Goal: Task Accomplishment & Management: Use online tool/utility

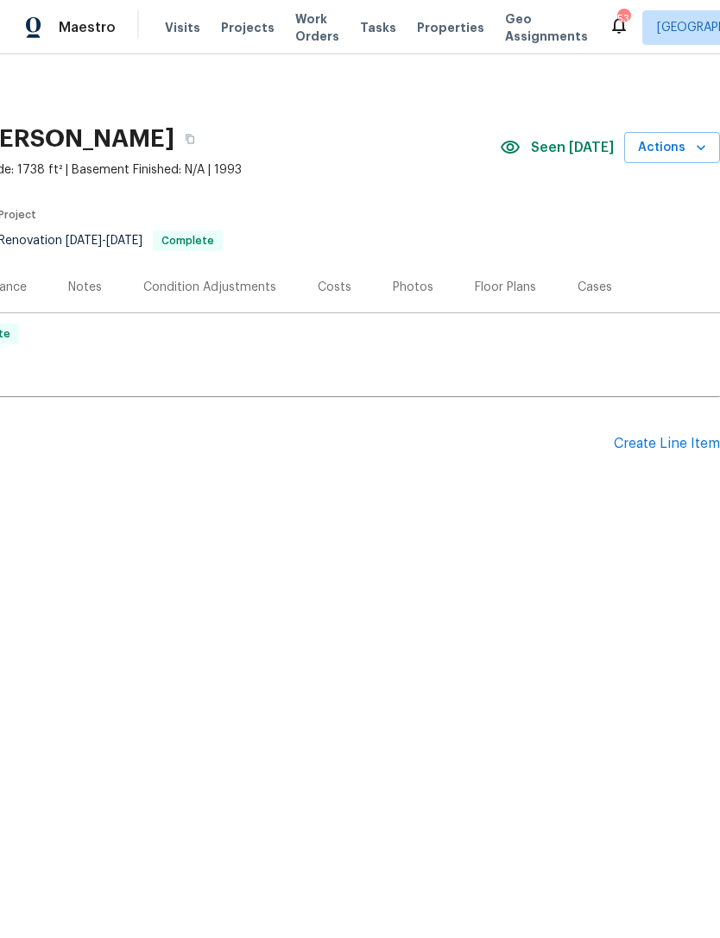
scroll to position [0, 255]
click at [705, 145] on icon "button" at bounding box center [700, 147] width 17 height 17
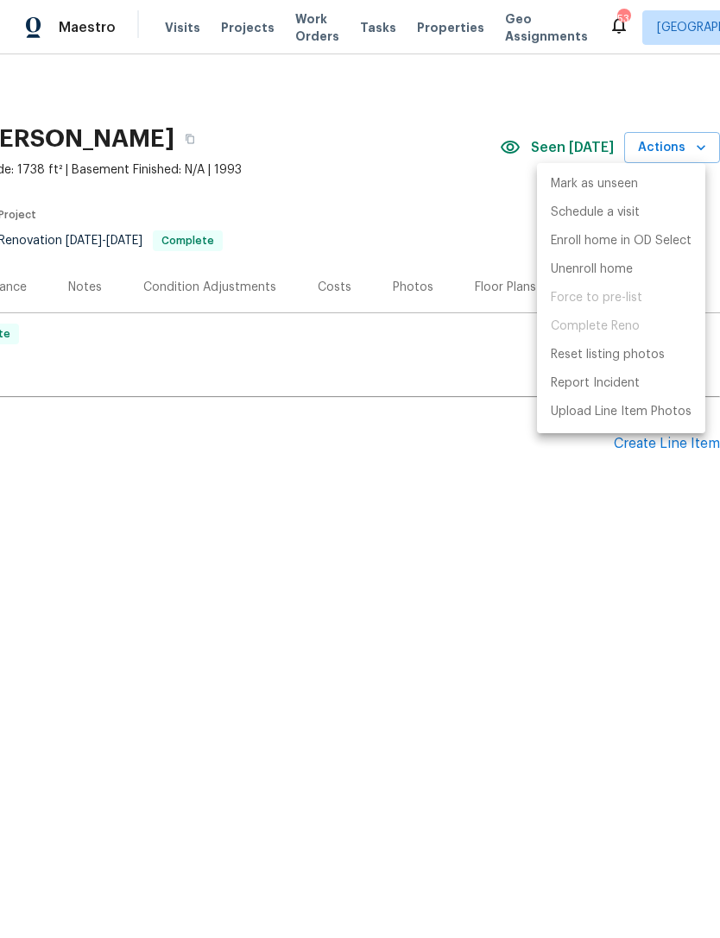
click at [497, 518] on div at bounding box center [360, 469] width 720 height 938
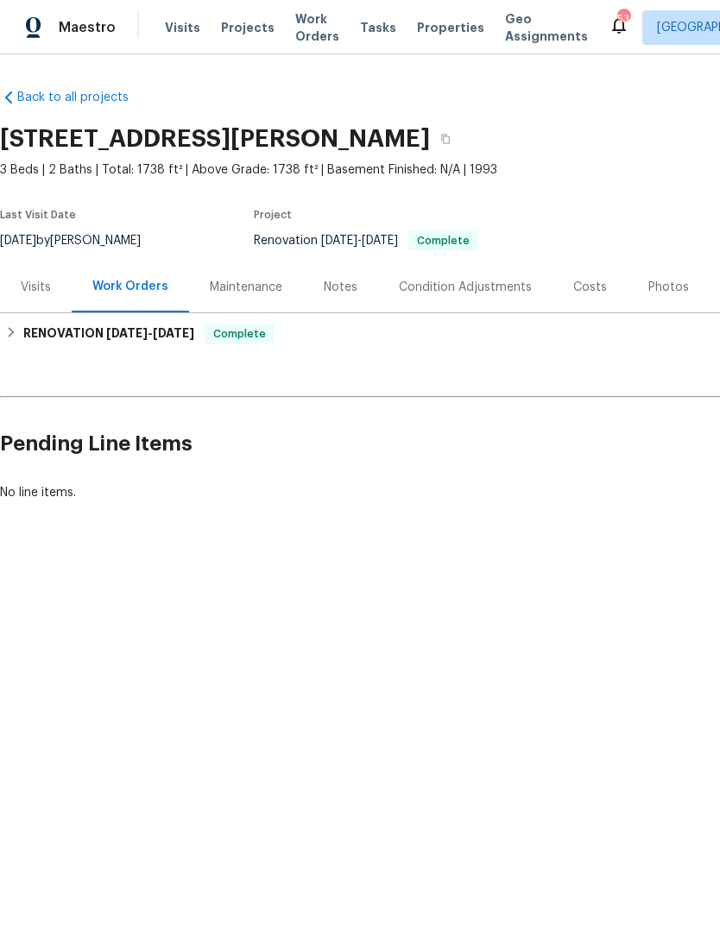
scroll to position [0, 0]
click at [450, 135] on icon "button" at bounding box center [445, 139] width 10 height 10
click at [450, 136] on icon "button" at bounding box center [445, 139] width 9 height 9
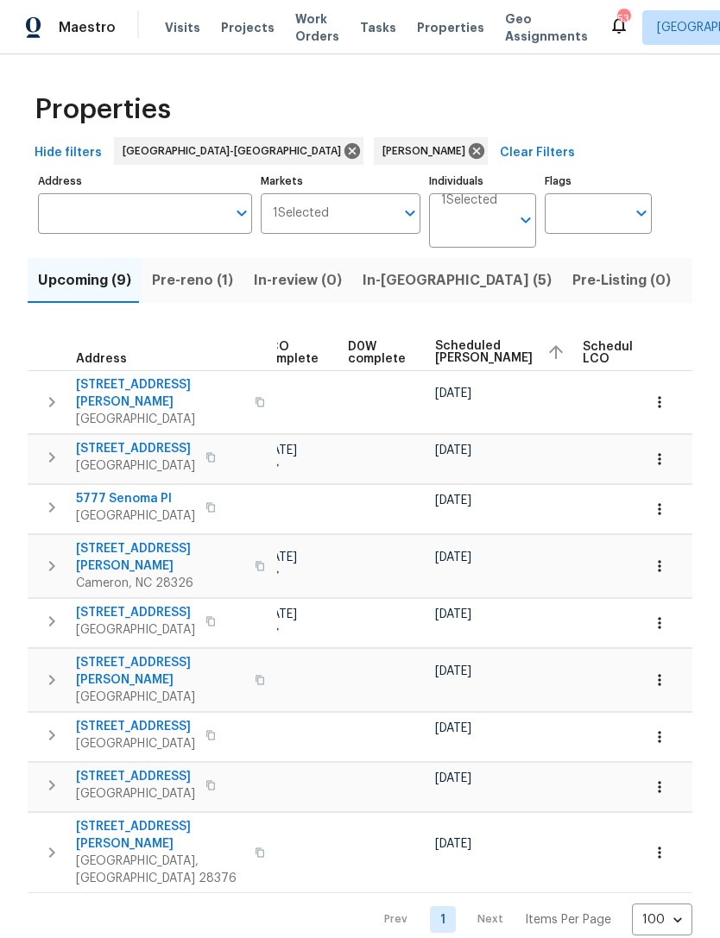
scroll to position [0, 395]
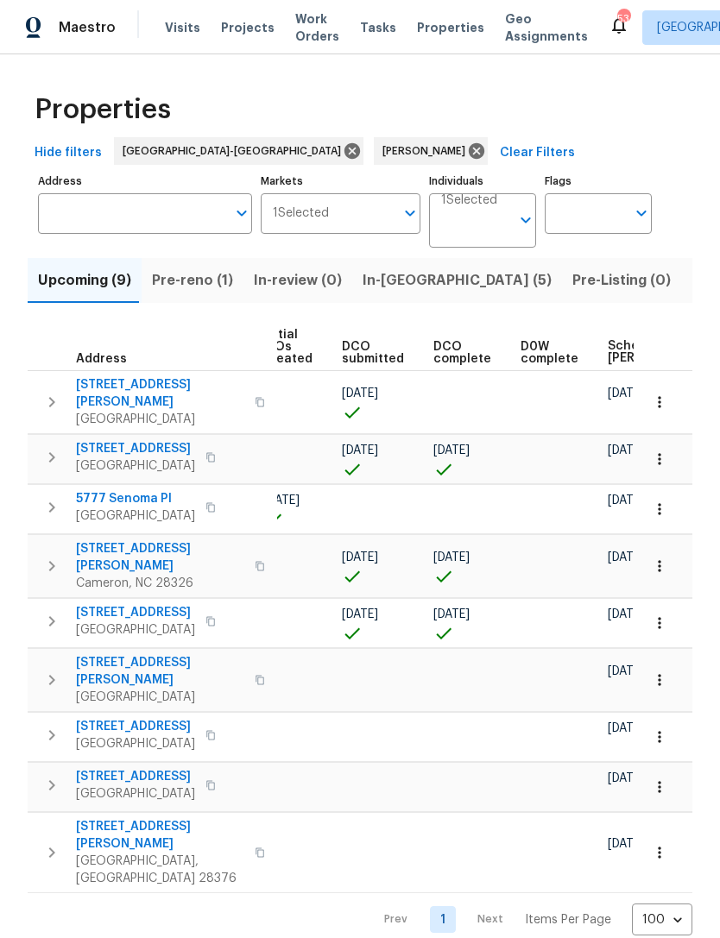
scroll to position [0, 239]
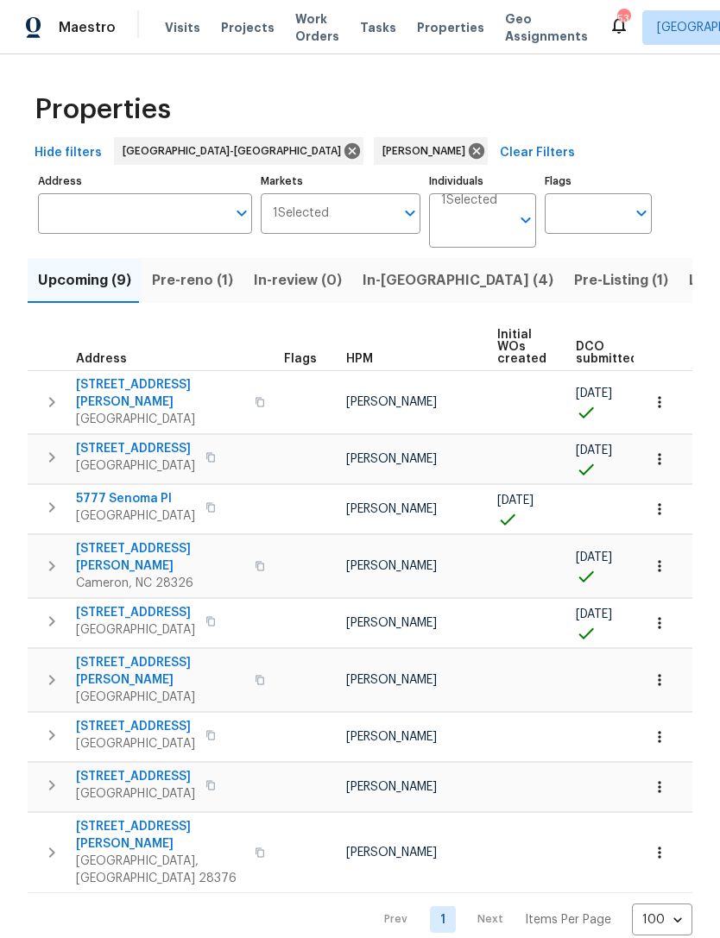
click at [574, 273] on span "Pre-Listing (1)" at bounding box center [621, 280] width 94 height 24
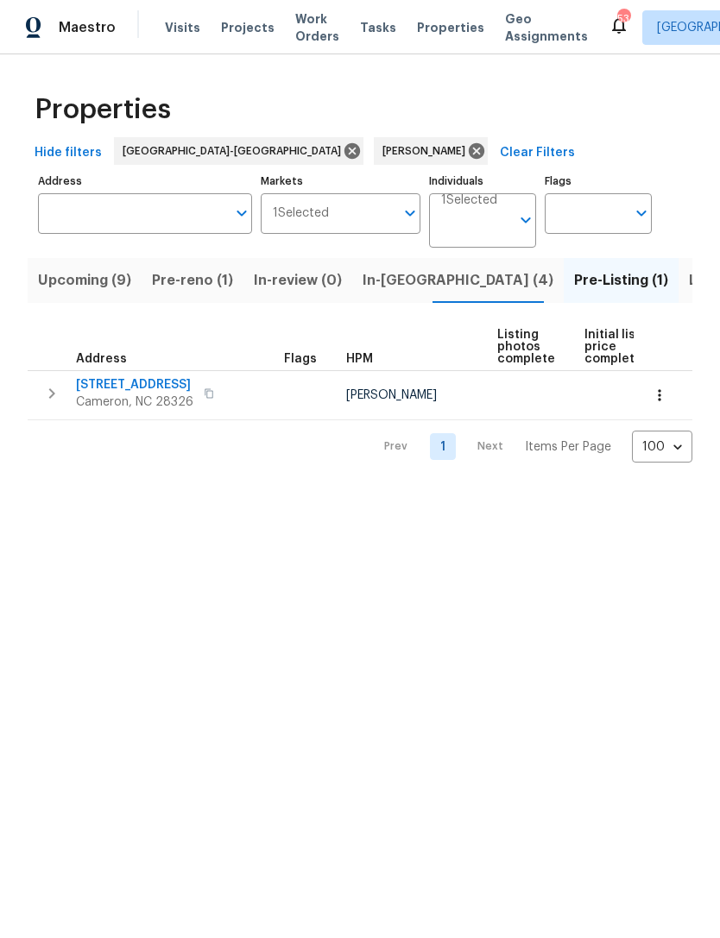
click at [135, 385] on span "[STREET_ADDRESS]" at bounding box center [134, 384] width 117 height 17
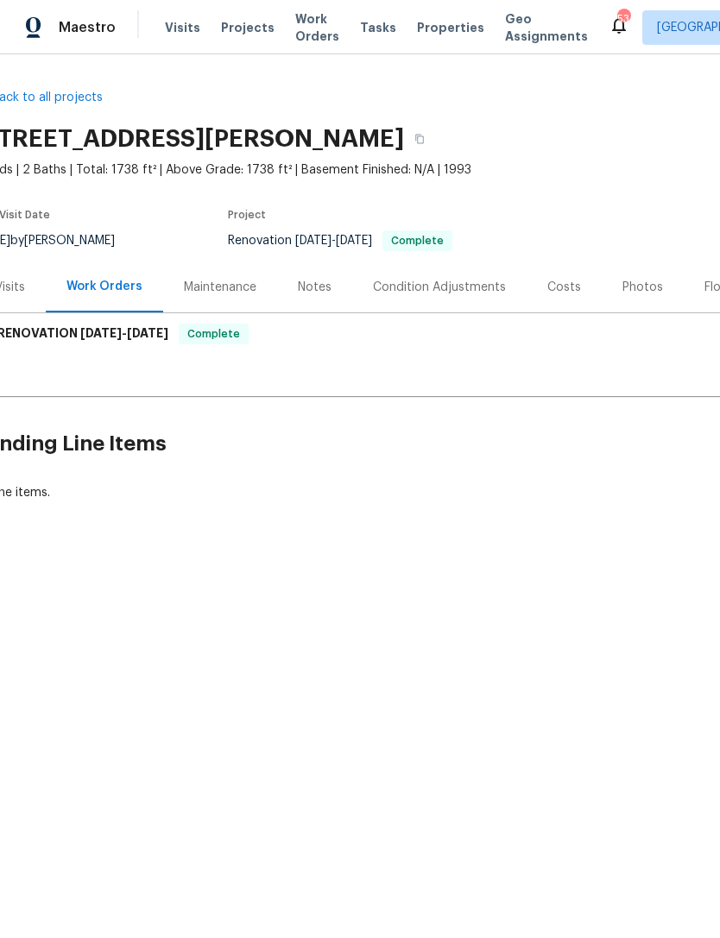
scroll to position [0, 6]
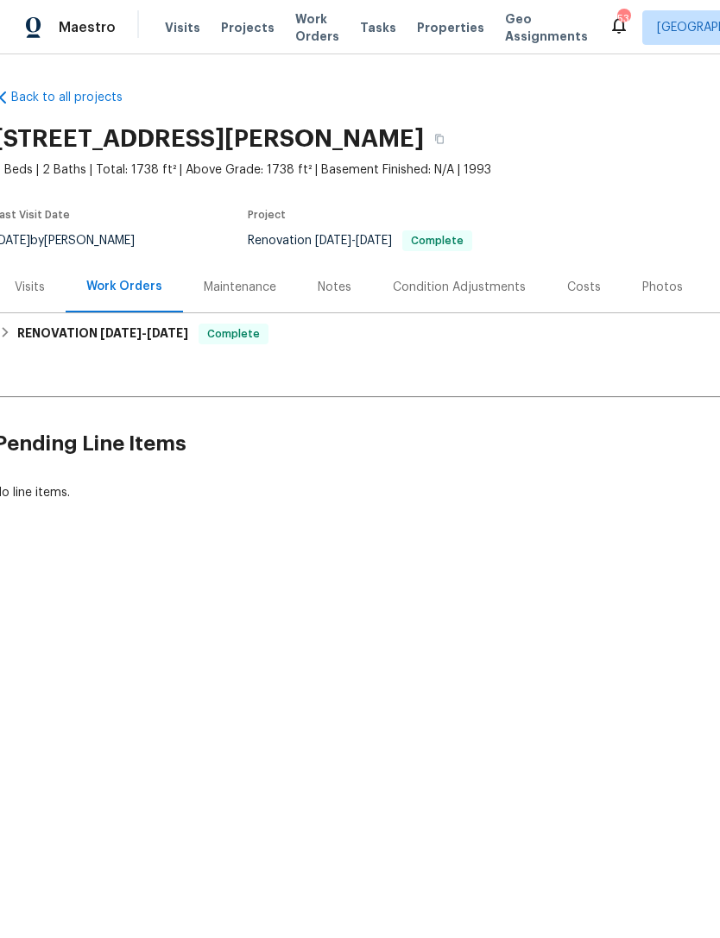
click at [328, 286] on div "Notes" at bounding box center [335, 287] width 34 height 17
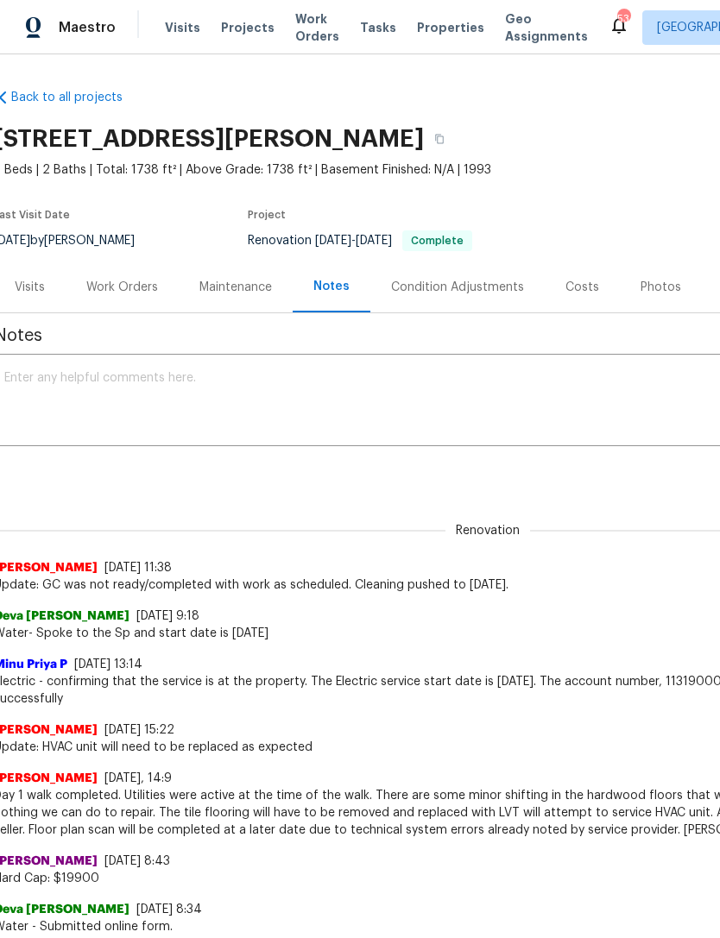
click at [248, 400] on textarea at bounding box center [481, 402] width 954 height 60
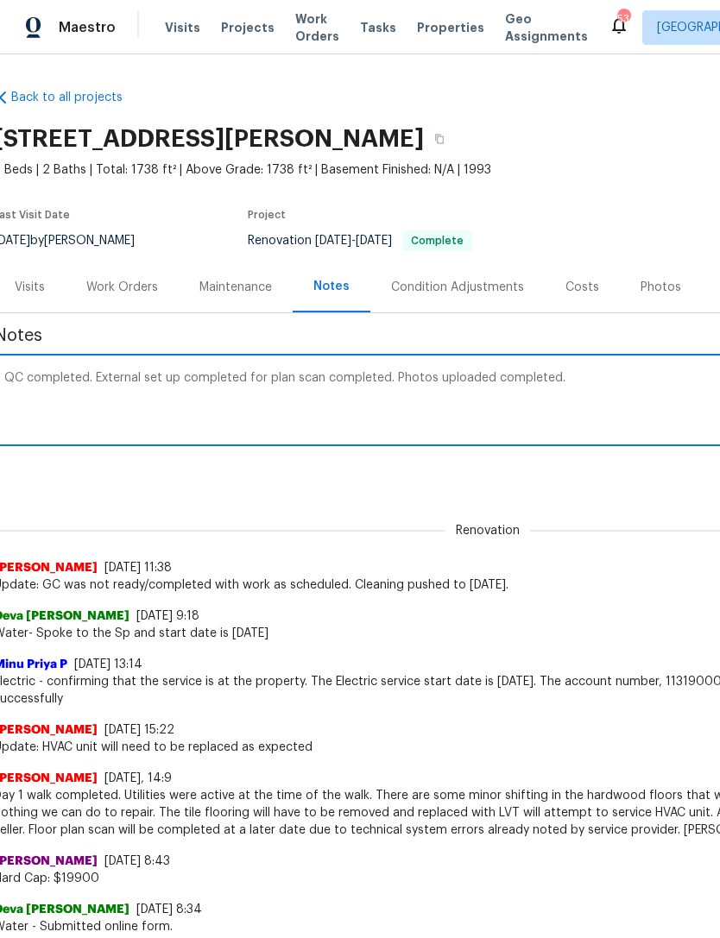
click at [481, 374] on textarea "QC completed. External set up completed for plan scan completed. Photos uploade…" at bounding box center [481, 402] width 954 height 60
click at [593, 376] on textarea "QC completed. External set up completed for plan scan completed. Photos uploade…" at bounding box center [481, 402] width 954 height 60
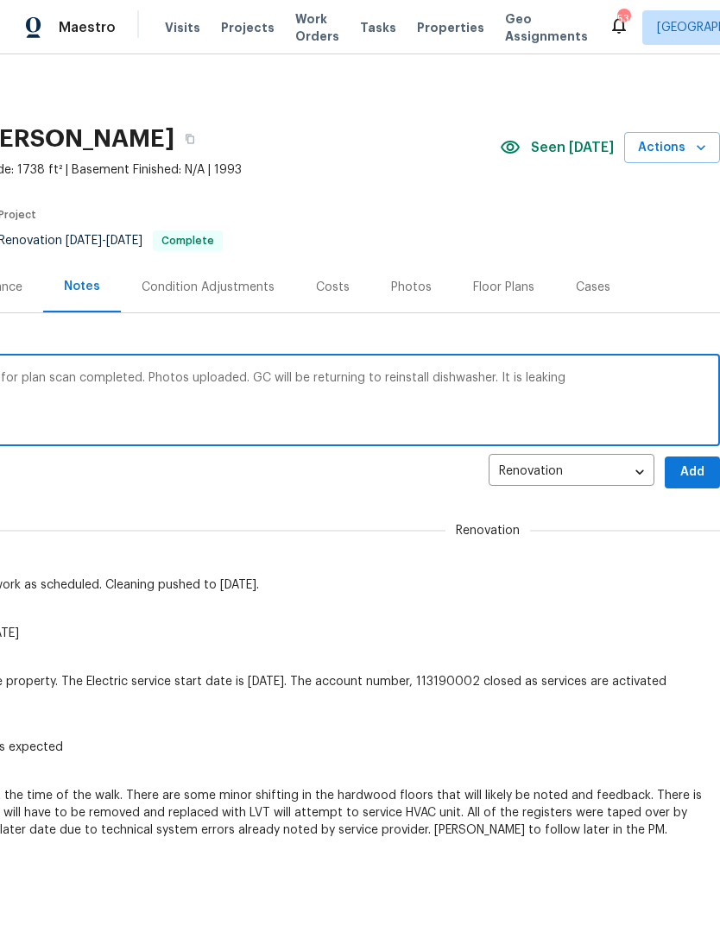
click at [483, 372] on textarea "QC completed. External set up completed for plan scan completed. Photos uploade…" at bounding box center [232, 402] width 954 height 60
click at [614, 374] on textarea "QC completed. External set up completed for plan scan completed. Photos uploade…" at bounding box center [232, 402] width 954 height 60
type textarea "QC completed. External set up completed for plan scan completed. Photos uploade…"
click at [684, 468] on span "Add" at bounding box center [692, 473] width 28 height 22
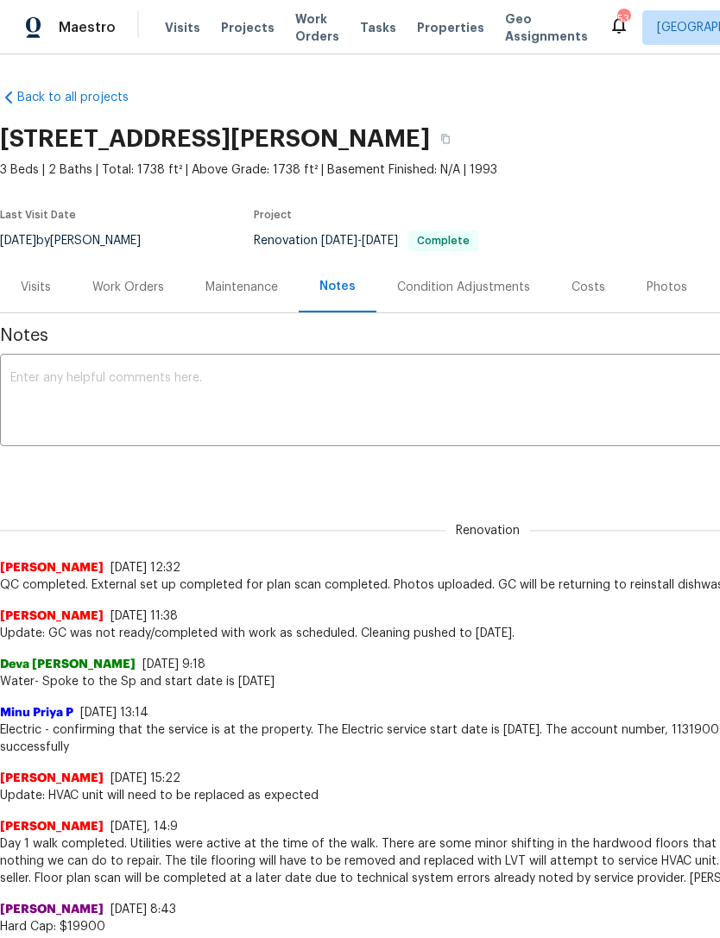
scroll to position [0, 0]
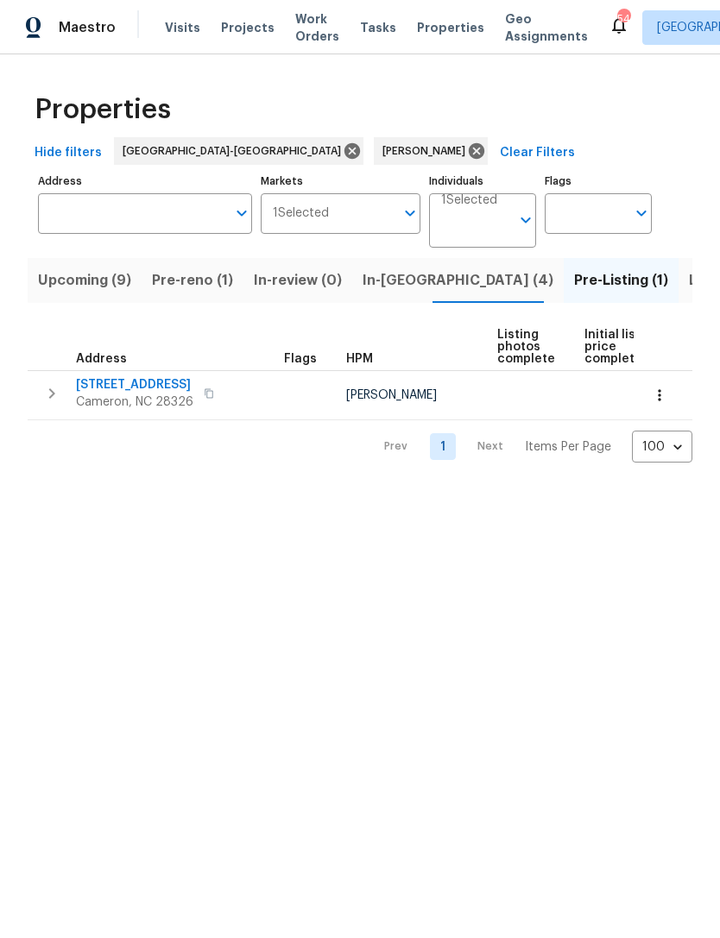
click at [475, 490] on html "Maestro Visits Projects Work Orders Tasks Properties Geo Assignments 54 [GEOGRA…" at bounding box center [360, 245] width 720 height 490
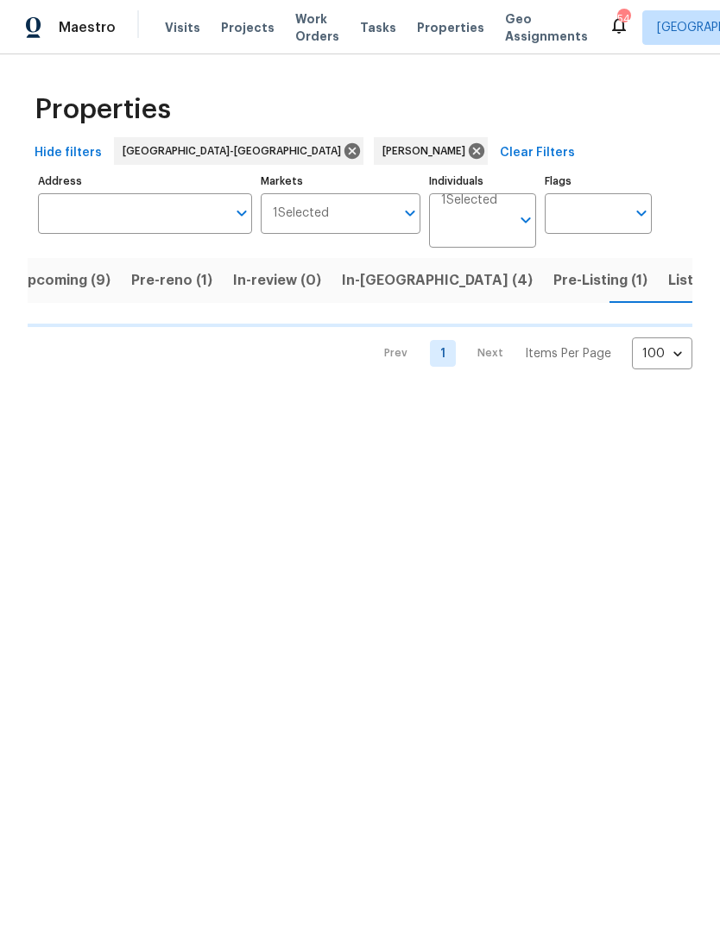
scroll to position [0, 22]
click at [666, 286] on span "Listed (11)" at bounding box center [700, 280] width 68 height 24
click at [53, 286] on span "Upcoming (9)" at bounding box center [62, 280] width 93 height 24
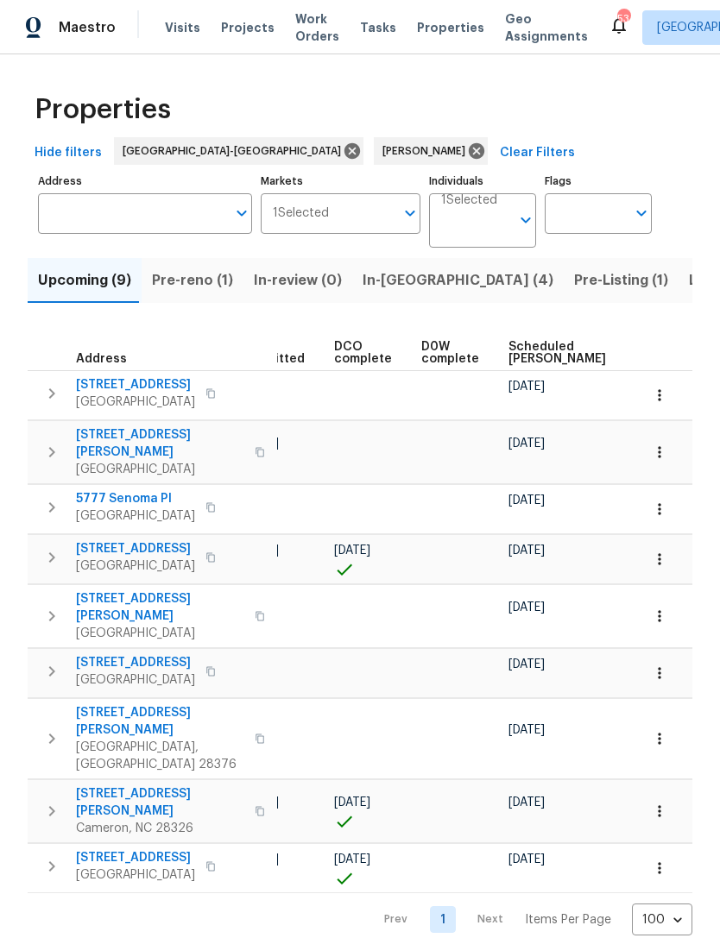
scroll to position [0, 350]
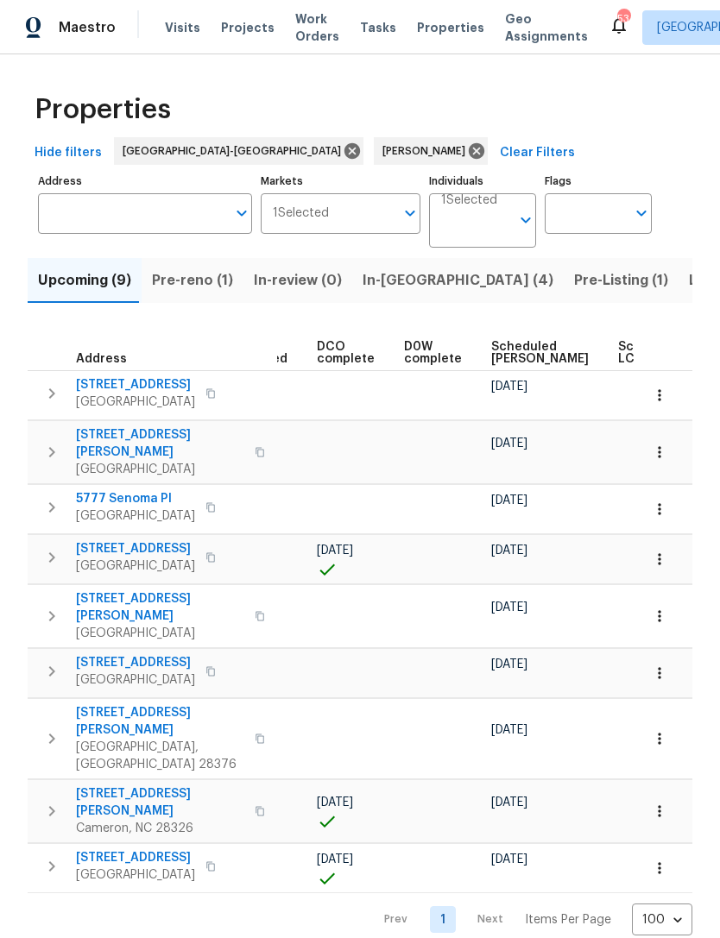
click at [513, 349] on span "Scheduled COE" at bounding box center [539, 353] width 97 height 24
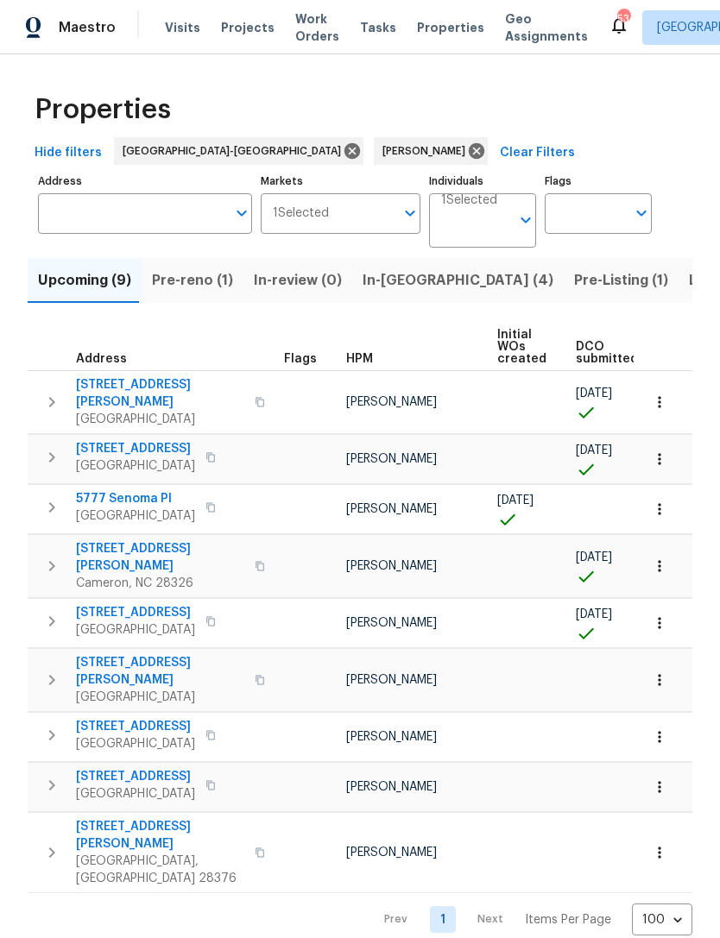
click at [574, 279] on span "Pre-Listing (1)" at bounding box center [621, 280] width 94 height 24
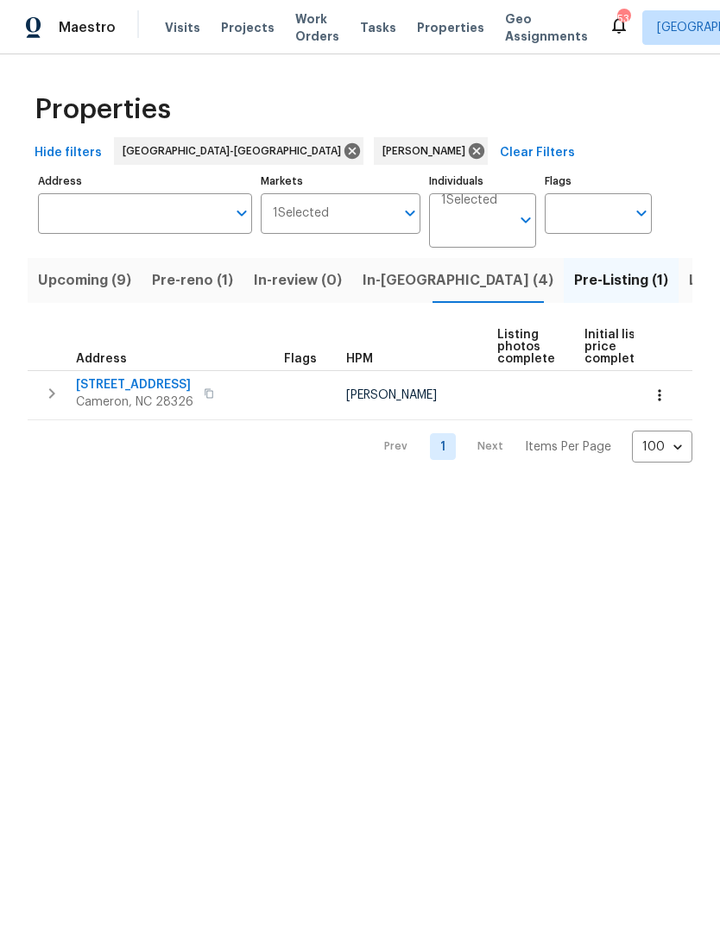
click at [106, 394] on span "Cameron, NC 28326" at bounding box center [134, 401] width 117 height 17
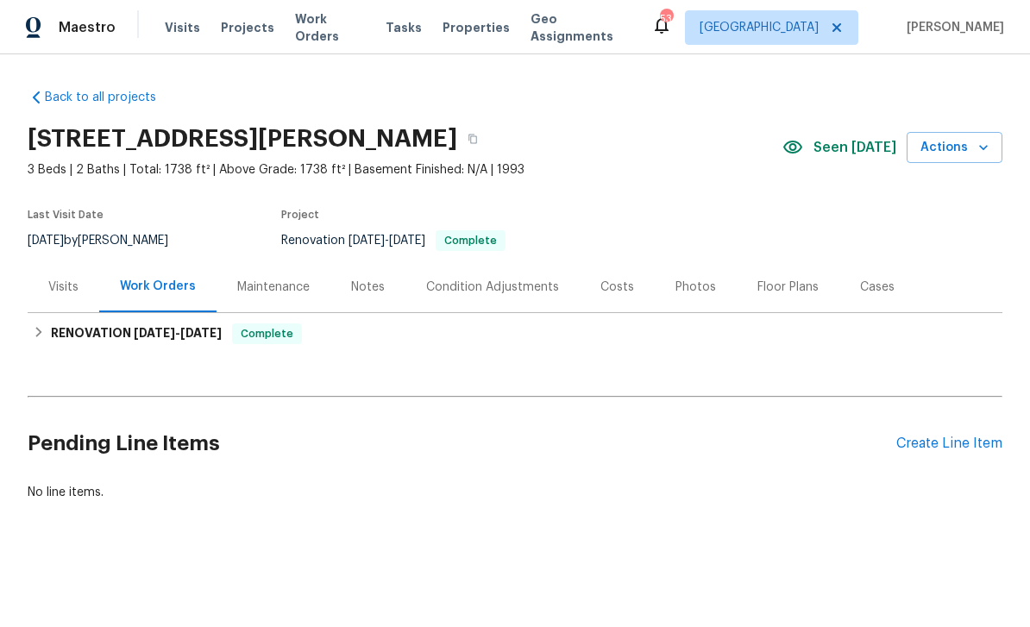
click at [698, 292] on div "Photos" at bounding box center [696, 287] width 41 height 17
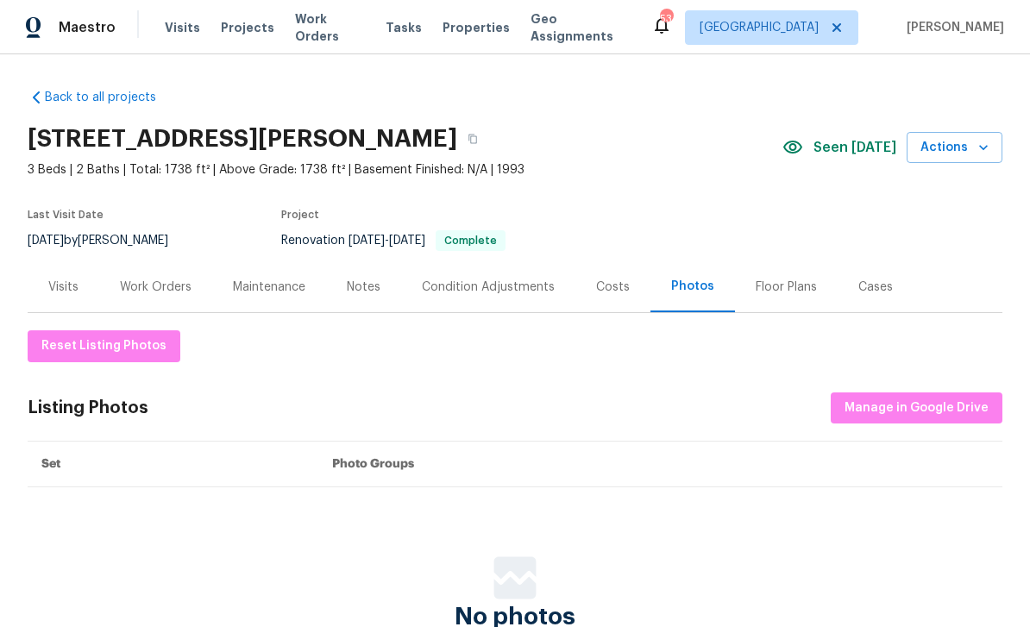
click at [719, 299] on div "Floor Plans" at bounding box center [786, 286] width 103 height 51
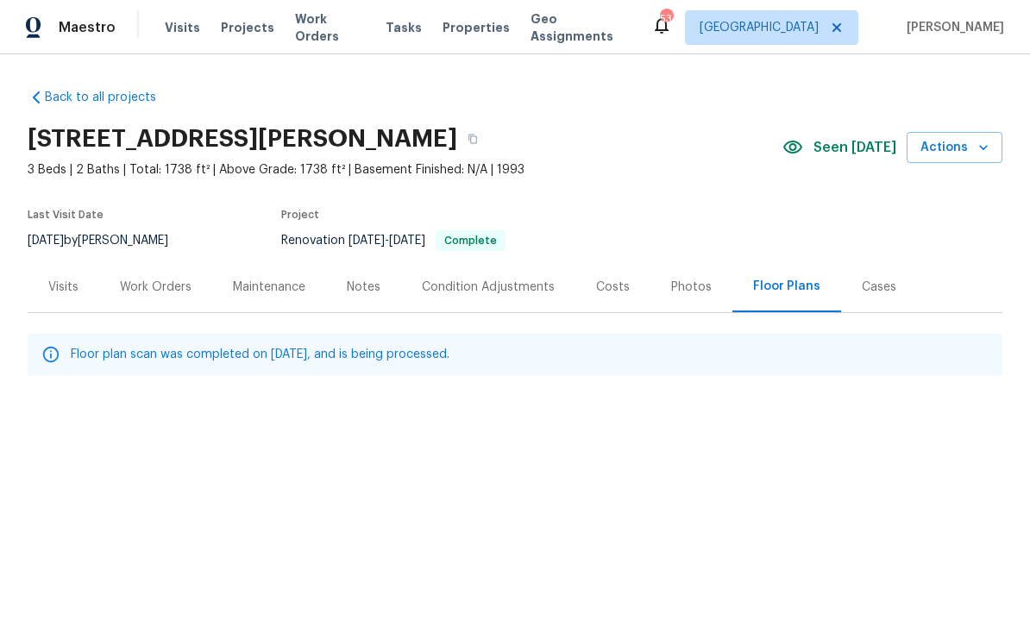
click at [690, 288] on div "Photos" at bounding box center [691, 287] width 41 height 17
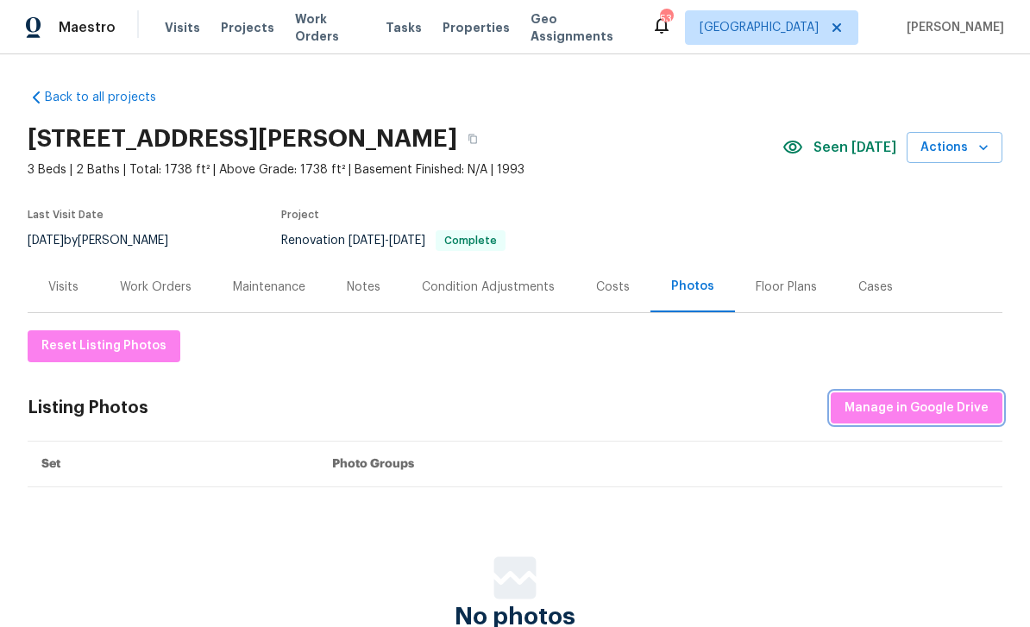
click at [719, 400] on span "Manage in Google Drive" at bounding box center [917, 409] width 144 height 22
